Goal: Task Accomplishment & Management: Use online tool/utility

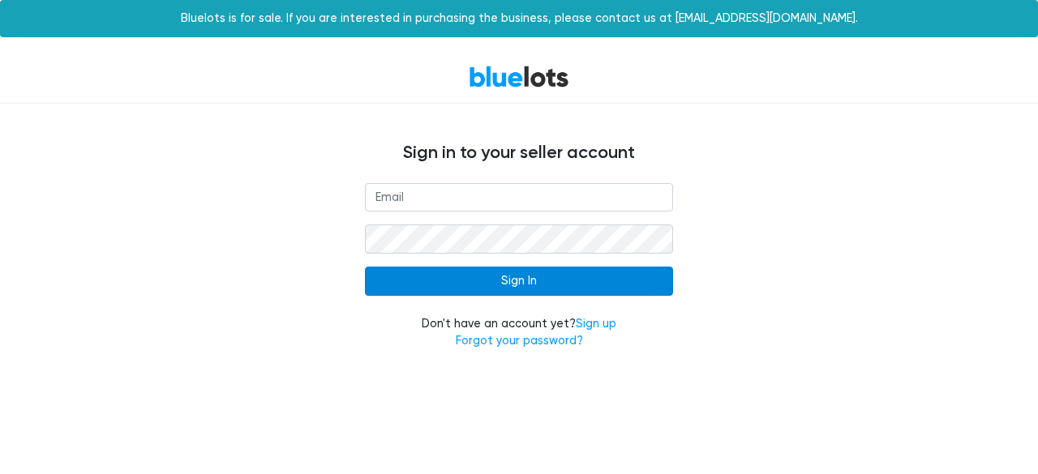
type input "[EMAIL_ADDRESS][DOMAIN_NAME]"
click at [628, 276] on input "Sign In" at bounding box center [519, 281] width 308 height 29
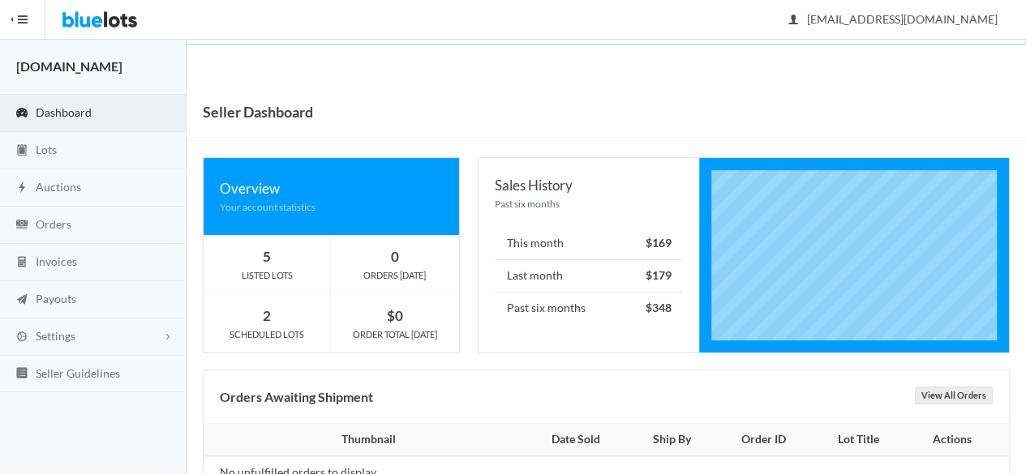
scroll to position [45, 0]
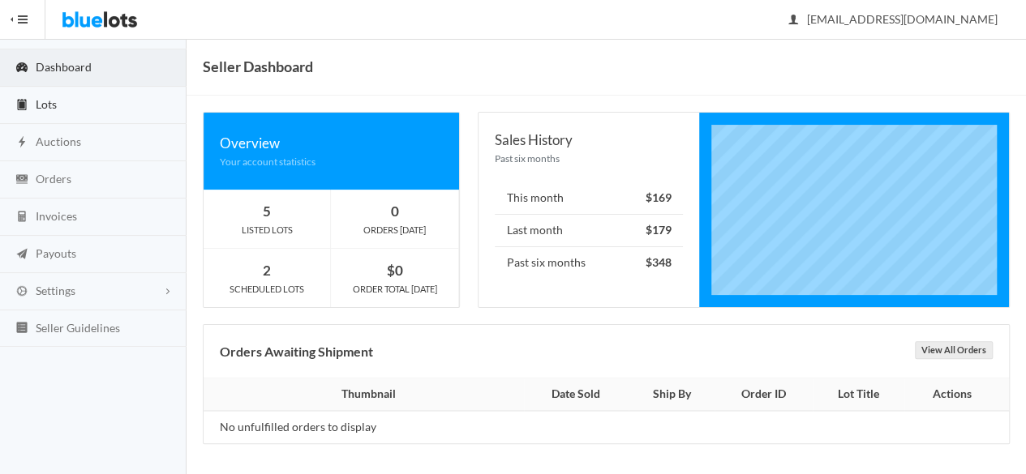
click at [65, 102] on link "Lots" at bounding box center [93, 105] width 186 height 37
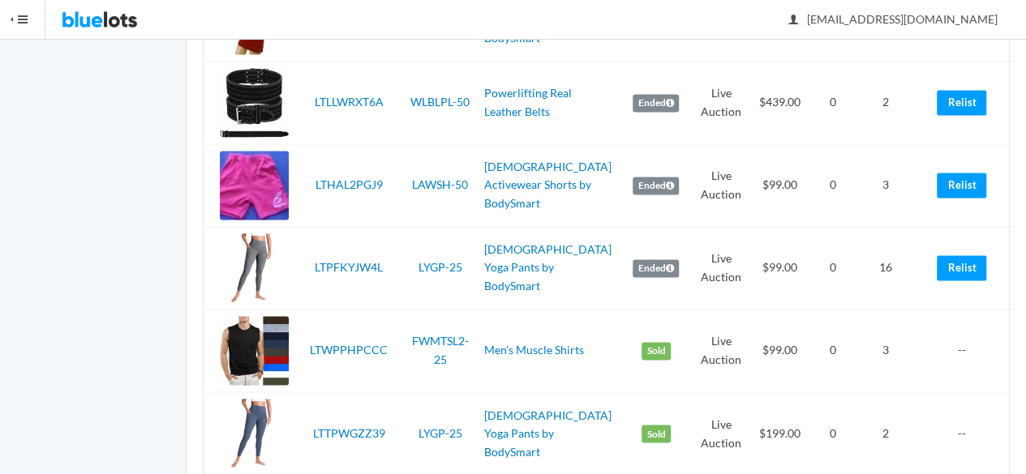
scroll to position [1155, 0]
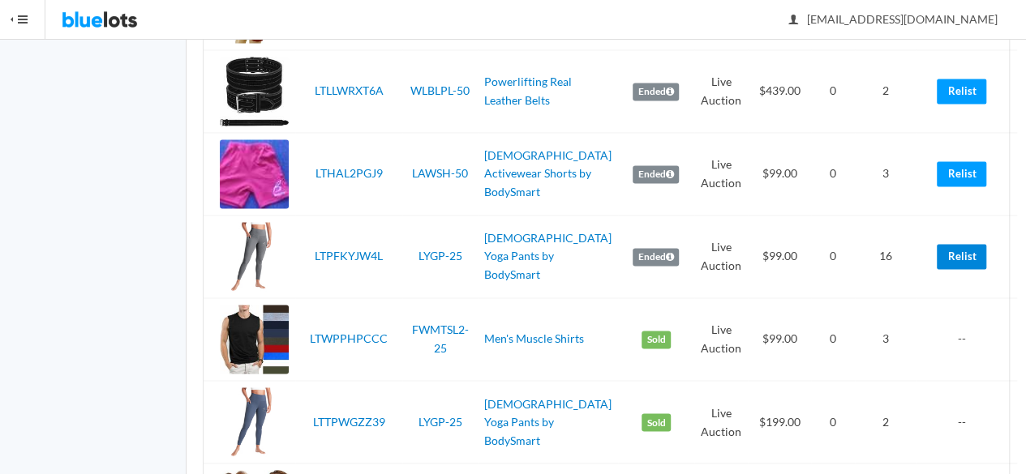
click at [947, 254] on link "Relist" at bounding box center [961, 256] width 49 height 25
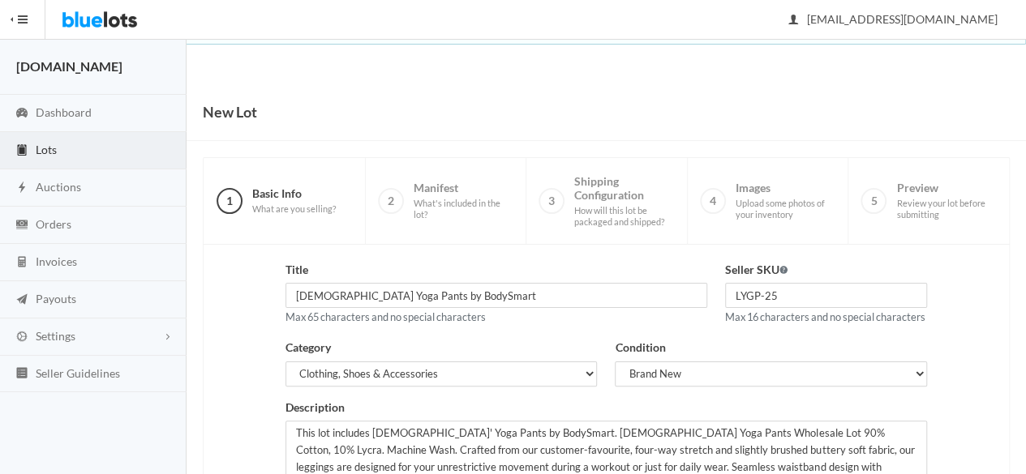
scroll to position [366, 0]
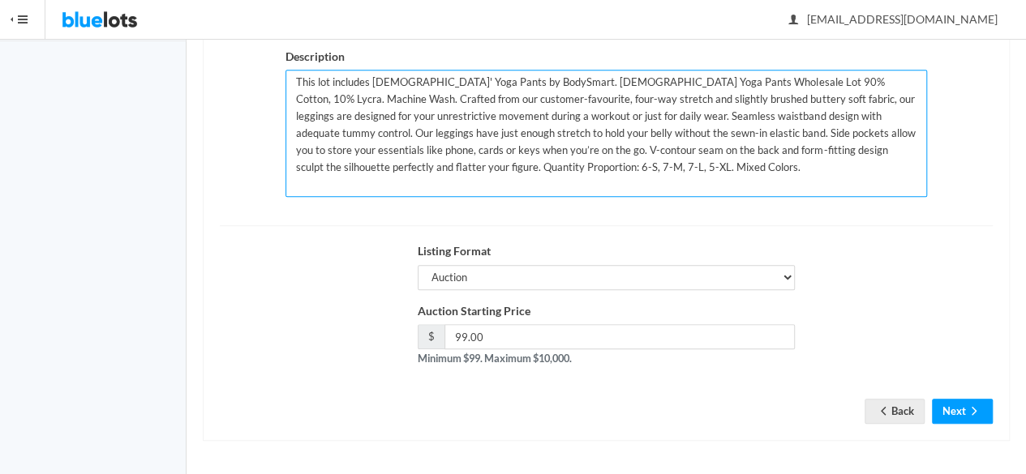
click at [386, 169] on textarea "This lot includes [DEMOGRAPHIC_DATA]' Yoga Pants by BodySmart. [DEMOGRAPHIC_DAT…" at bounding box center [605, 133] width 641 height 127
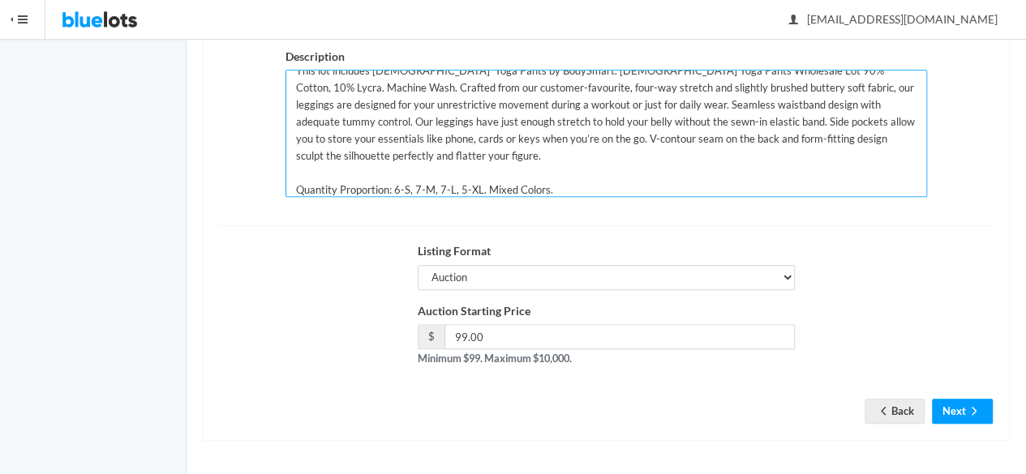
click at [487, 187] on textarea "This lot includes Ladies' Yoga Pants by BodySmart. Ladies Yoga Pants Wholesale …" at bounding box center [605, 133] width 641 height 127
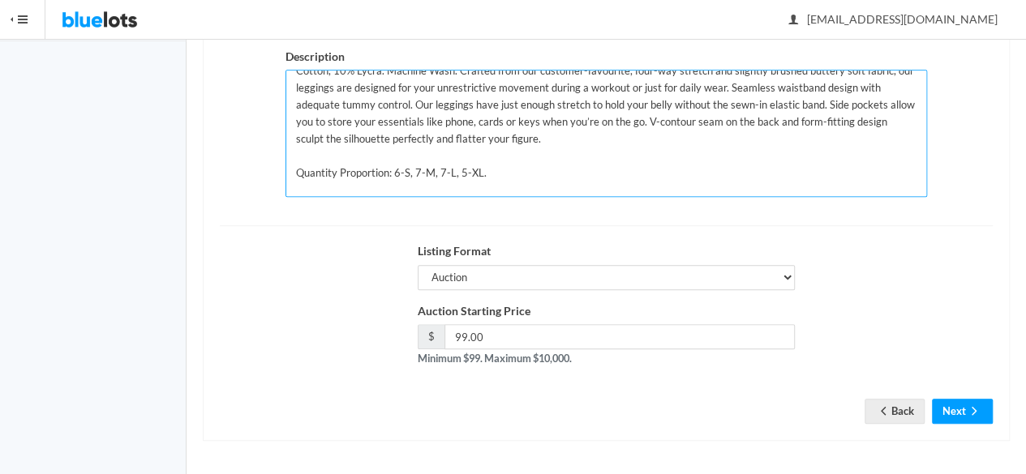
scroll to position [45, 0]
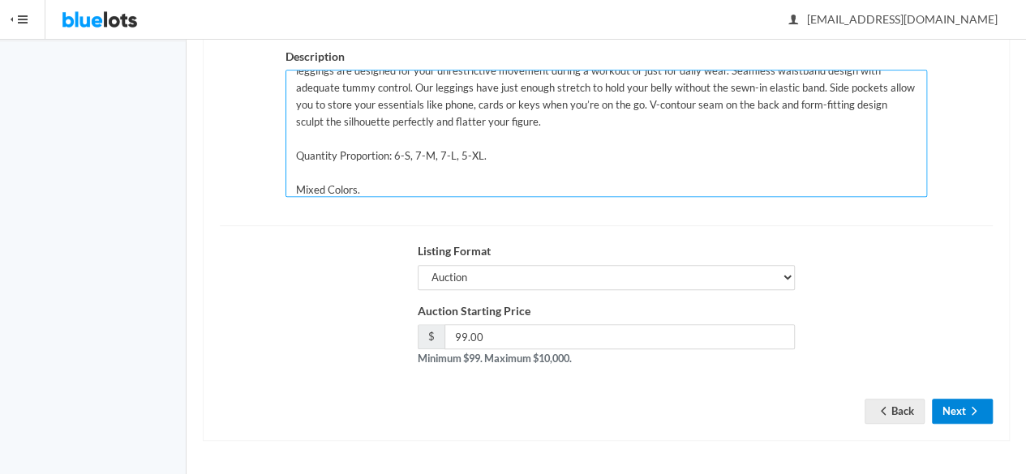
type textarea "This lot includes Ladies' Yoga Pants by BodySmart. Ladies Yoga Pants Wholesale …"
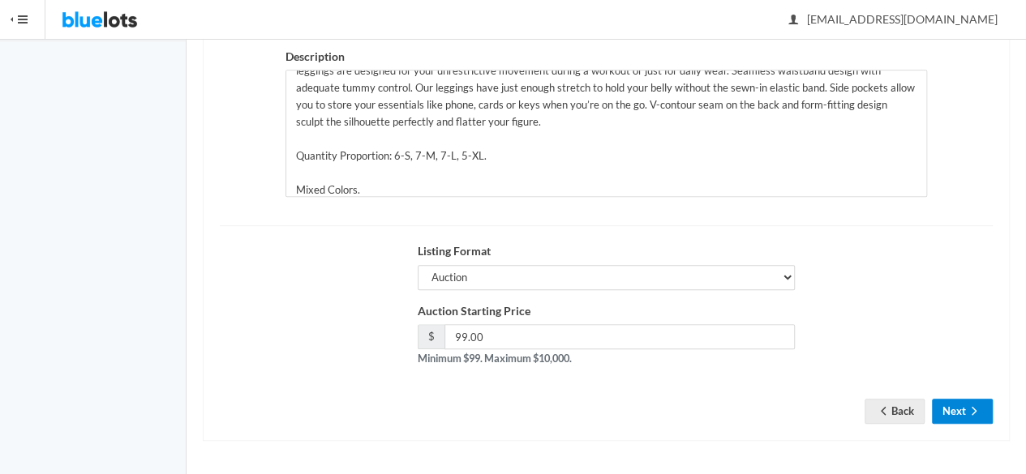
click at [971, 418] on ion-icon "arrow forward" at bounding box center [974, 412] width 16 height 15
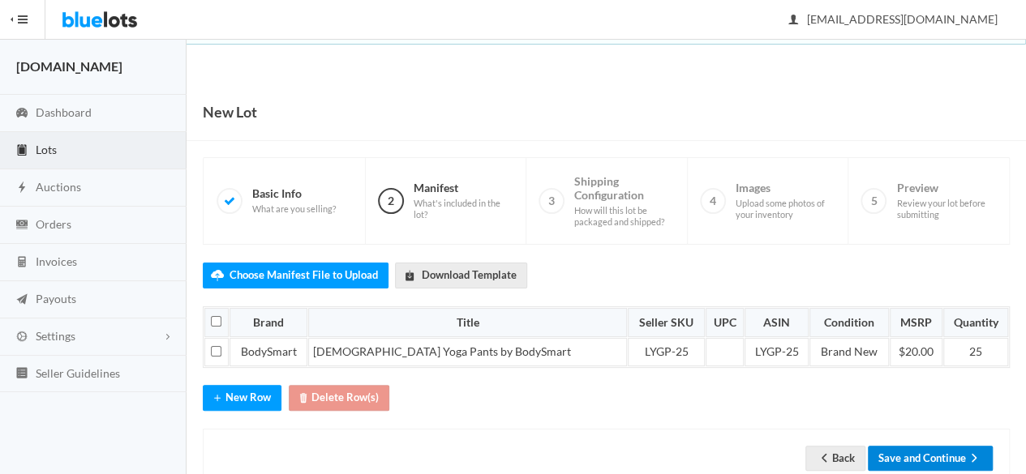
click at [942, 452] on button "Save and Continue" at bounding box center [930, 458] width 125 height 25
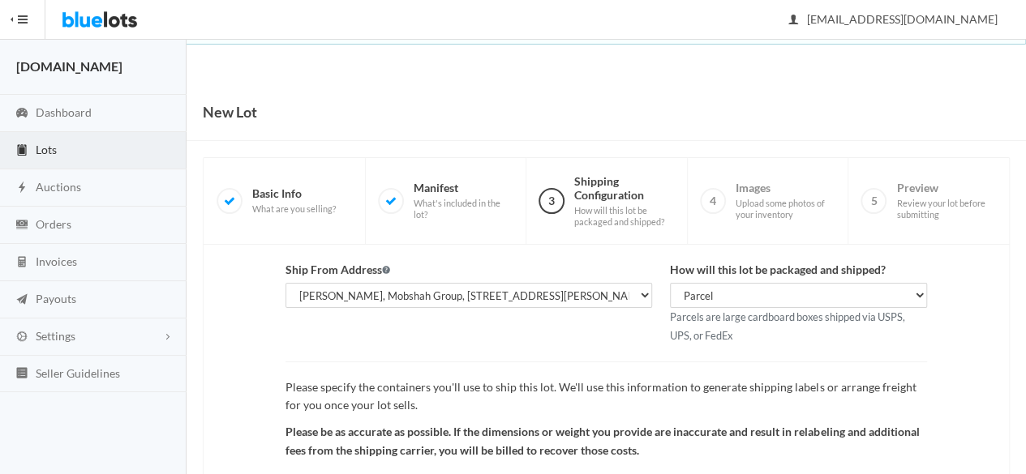
scroll to position [188, 0]
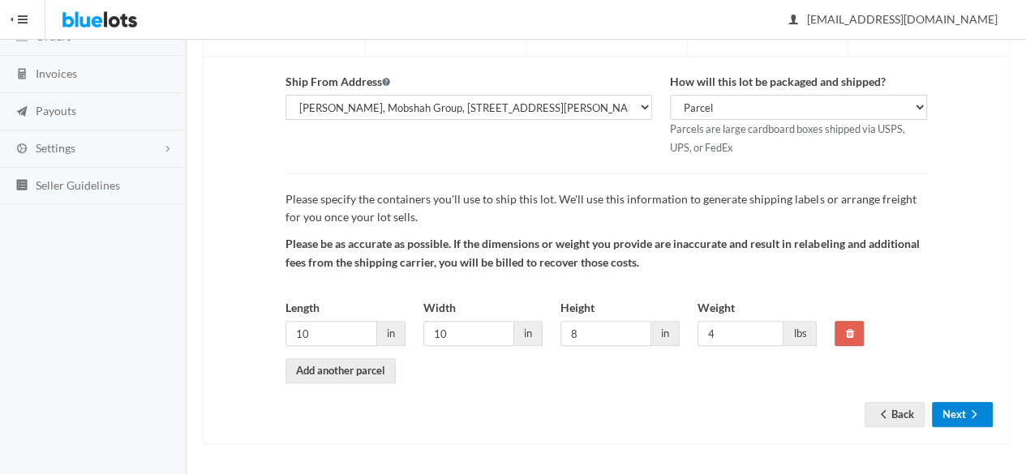
click at [954, 419] on button "Next" at bounding box center [962, 414] width 61 height 25
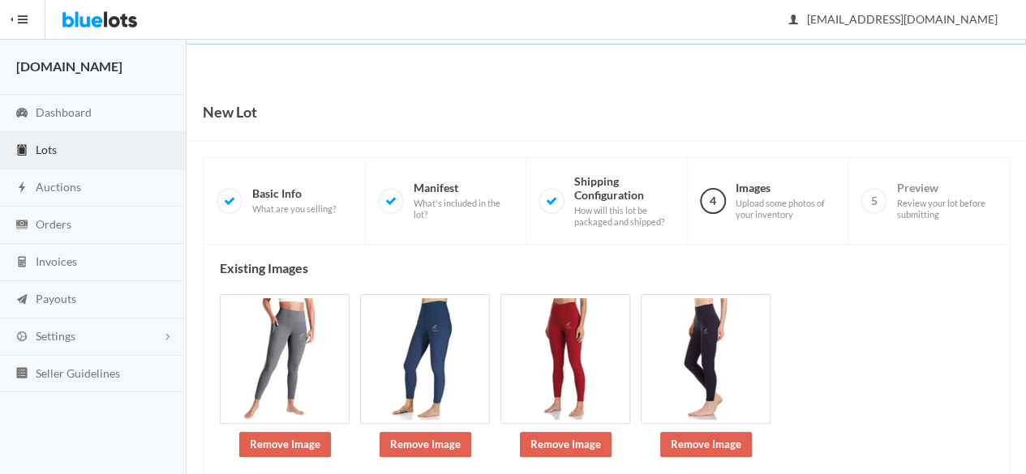
scroll to position [238, 0]
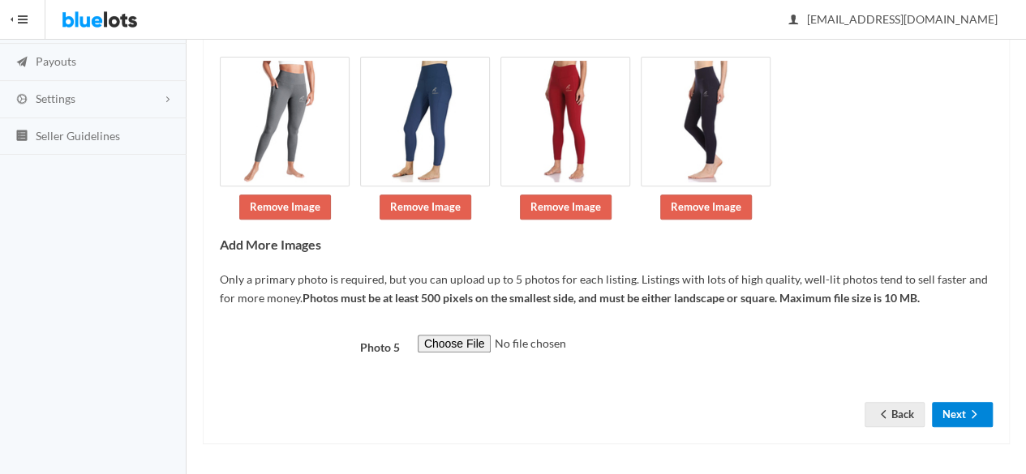
click at [975, 405] on button "Next" at bounding box center [962, 414] width 61 height 25
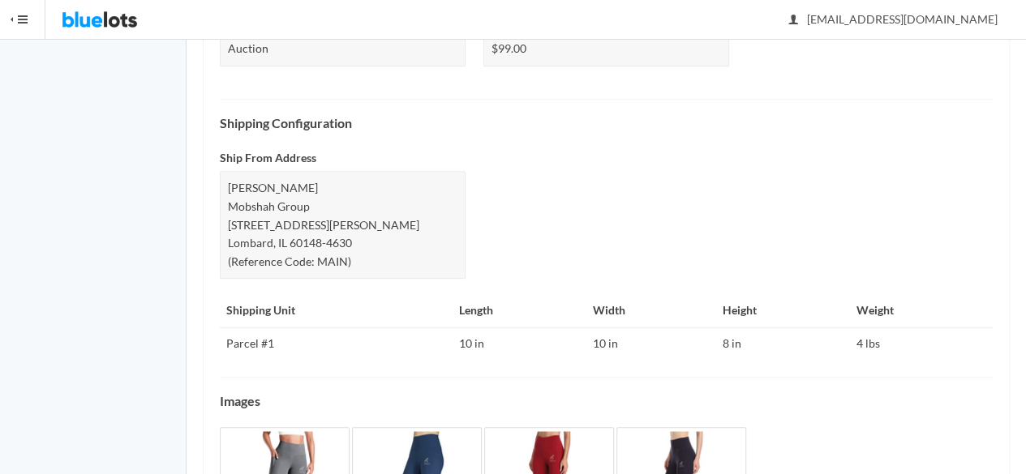
scroll to position [822, 0]
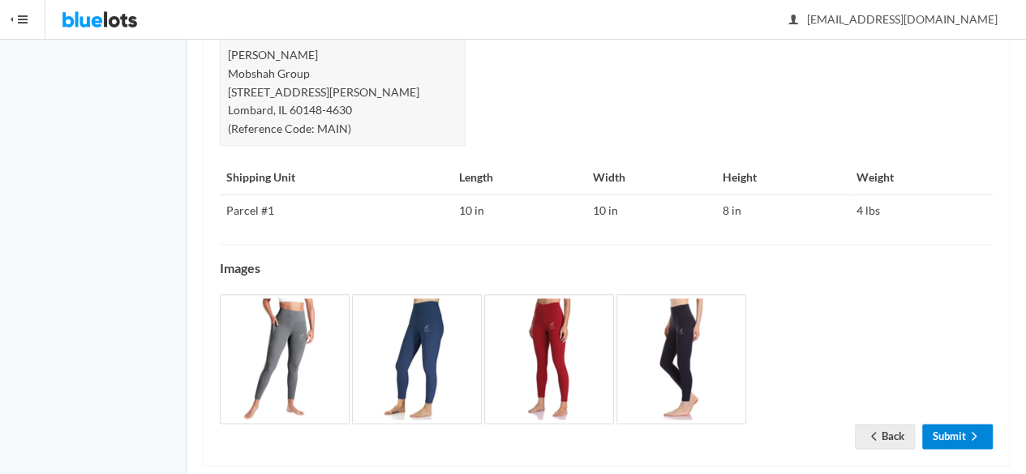
click at [936, 424] on link "Submit" at bounding box center [957, 436] width 71 height 25
